Goal: Information Seeking & Learning: Learn about a topic

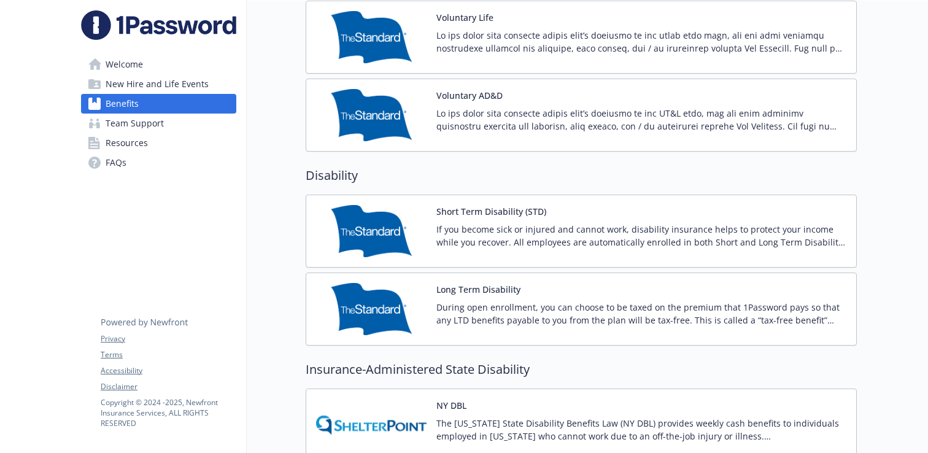
scroll to position [1031, 0]
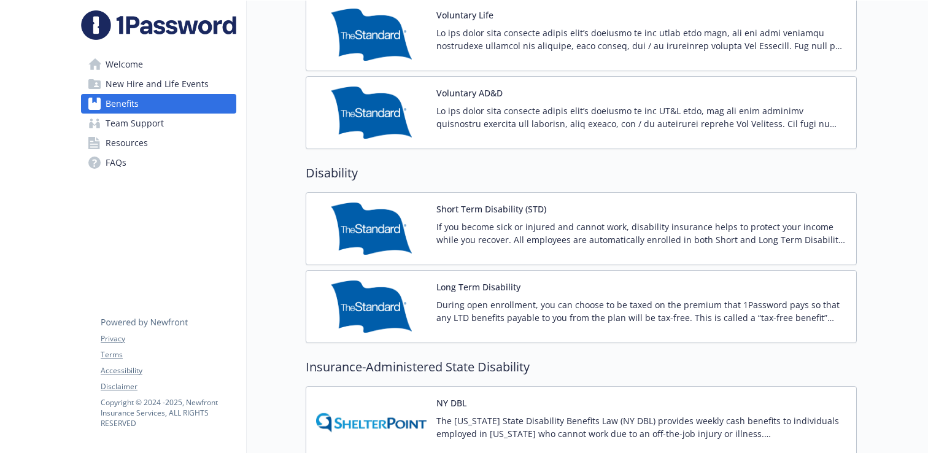
click at [583, 208] on div "Short Term Disability (STD) If you become sick or injured and cannot work, disa…" at bounding box center [641, 228] width 410 height 52
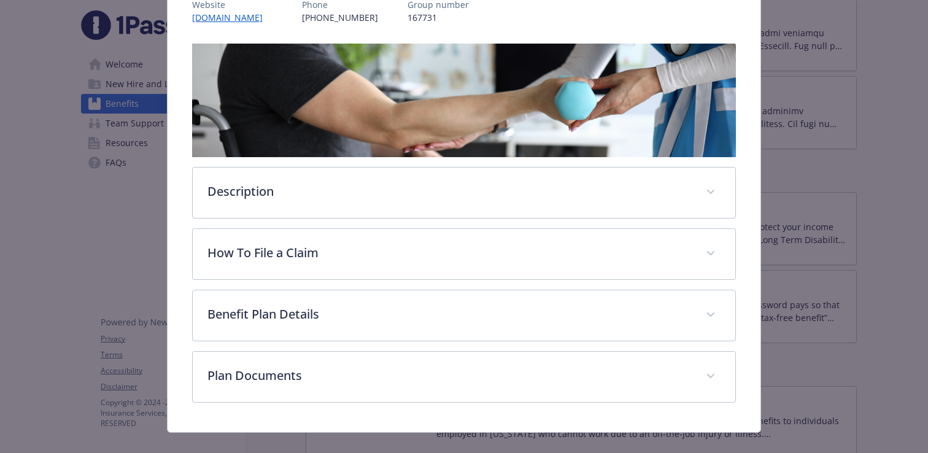
scroll to position [182, 0]
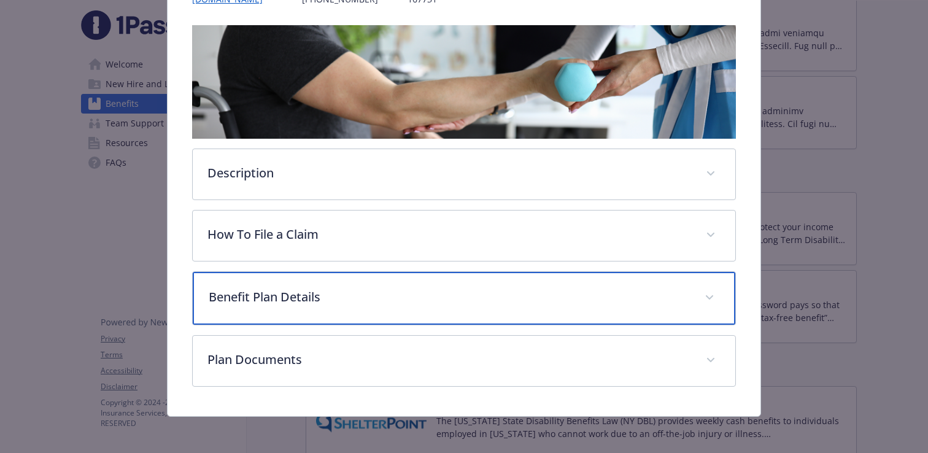
click at [488, 284] on div "Benefit Plan Details" at bounding box center [464, 298] width 542 height 53
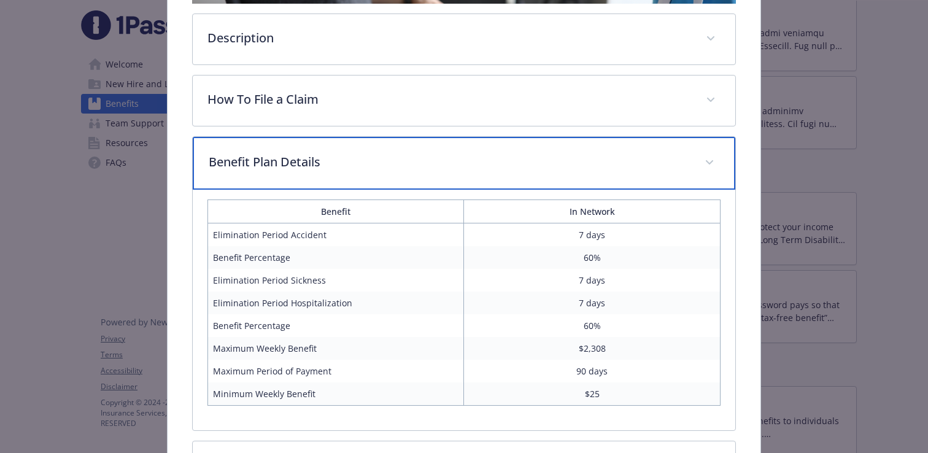
scroll to position [317, 0]
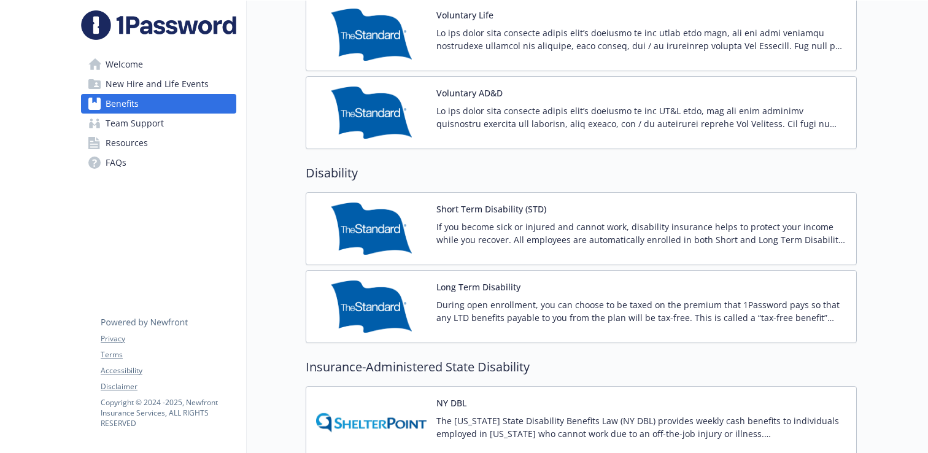
click at [691, 295] on div "Long Term Disability During open enrollment, you can choose to be taxed on the …" at bounding box center [641, 306] width 410 height 52
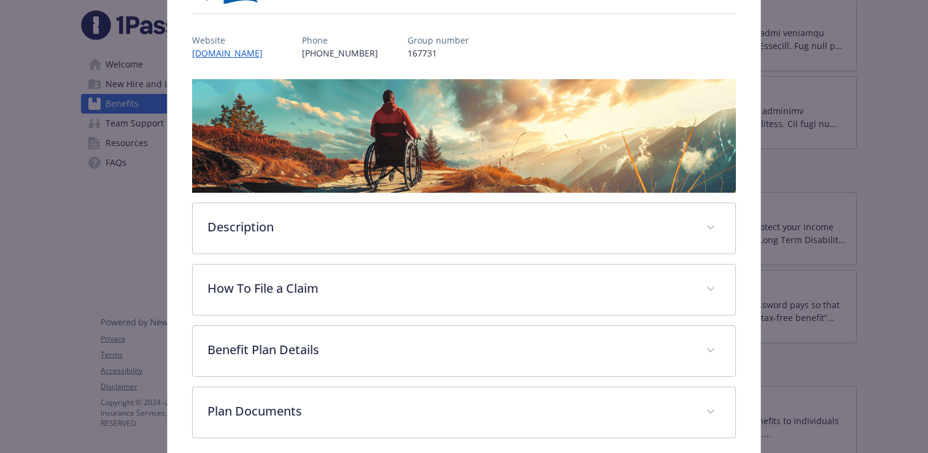
scroll to position [155, 0]
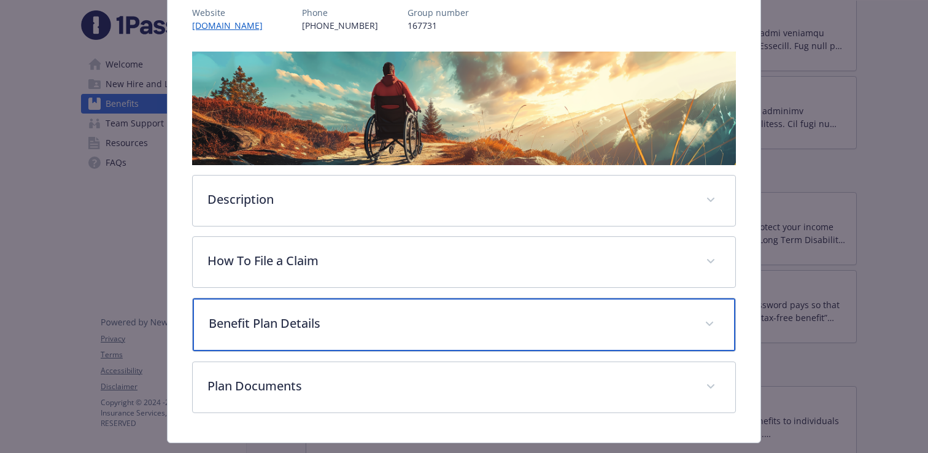
click at [599, 321] on p "Benefit Plan Details" at bounding box center [449, 323] width 481 height 18
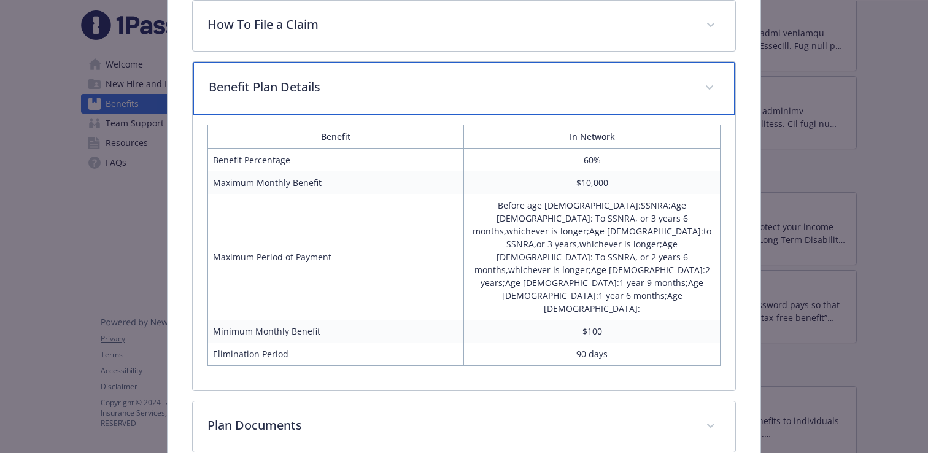
scroll to position [408, 0]
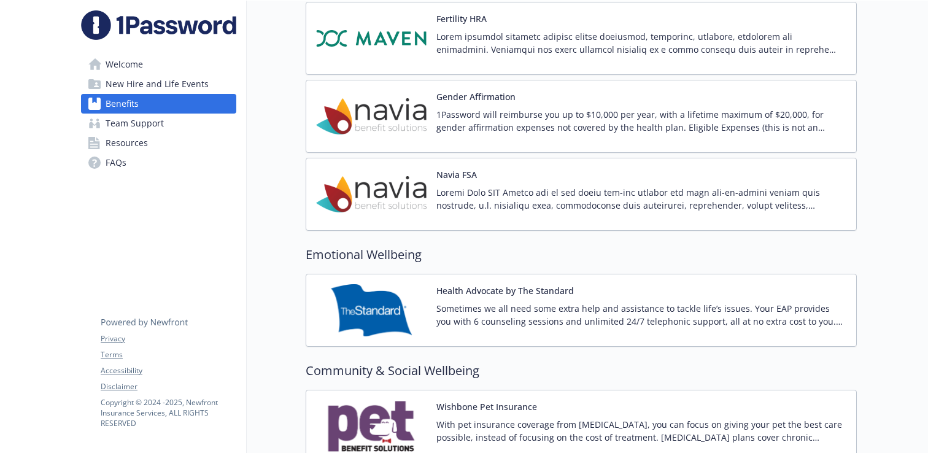
scroll to position [2095, 0]
